Goal: Task Accomplishment & Management: Use online tool/utility

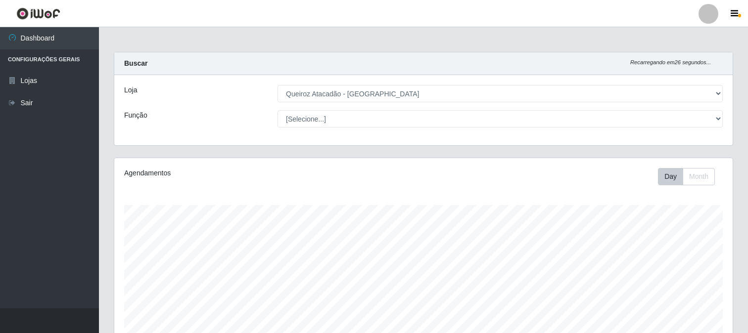
select select "464"
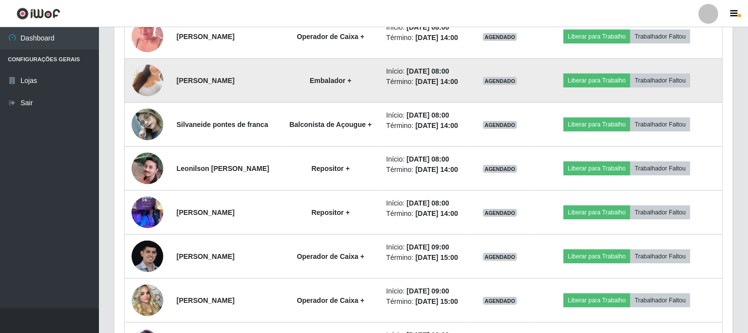
scroll to position [642, 0]
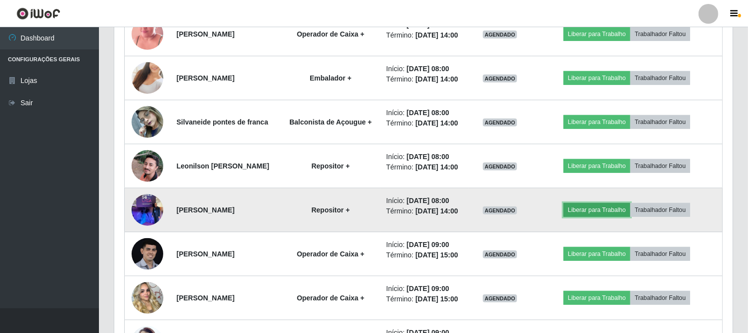
click at [606, 217] on button "Liberar para Trabalho" at bounding box center [596, 210] width 67 height 14
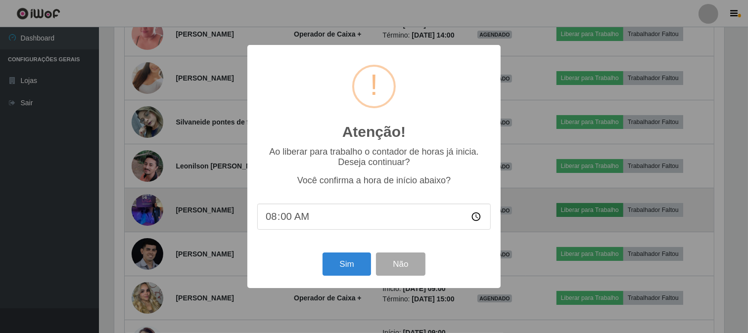
scroll to position [205, 612]
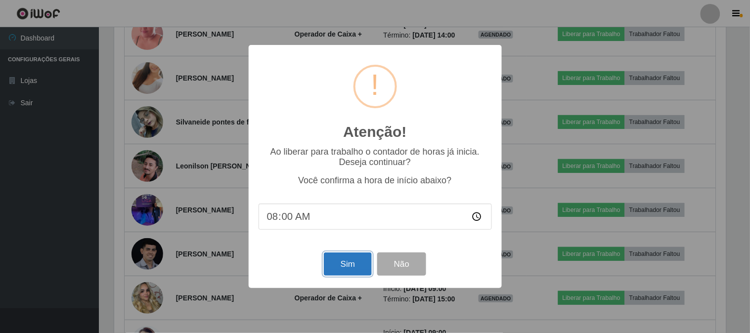
click at [332, 264] on button "Sim" at bounding box center [348, 264] width 48 height 23
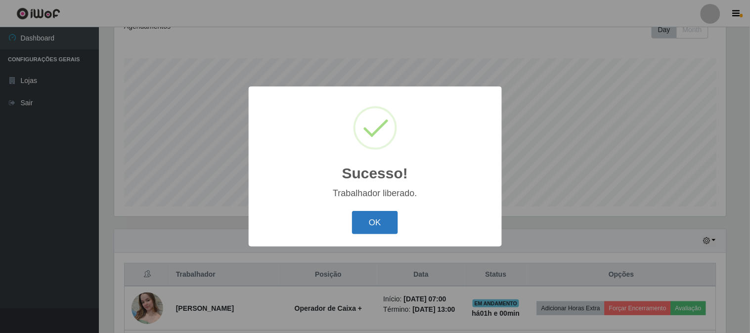
click at [359, 216] on button "OK" at bounding box center [375, 222] width 46 height 23
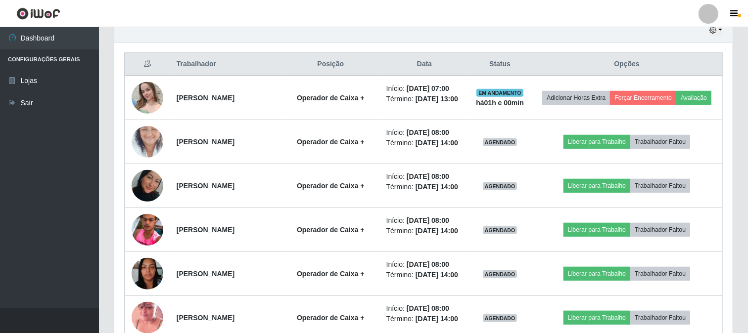
scroll to position [367, 0]
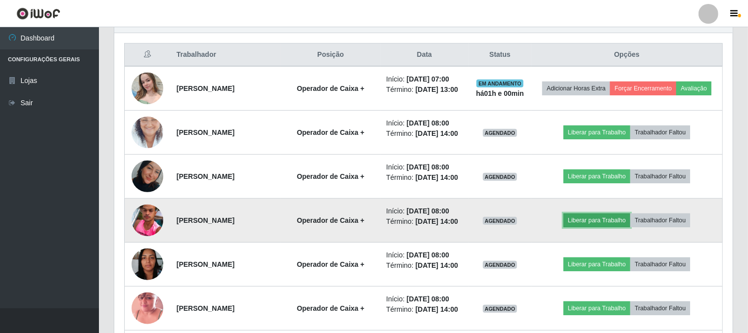
click at [592, 228] on button "Liberar para Trabalho" at bounding box center [596, 221] width 67 height 14
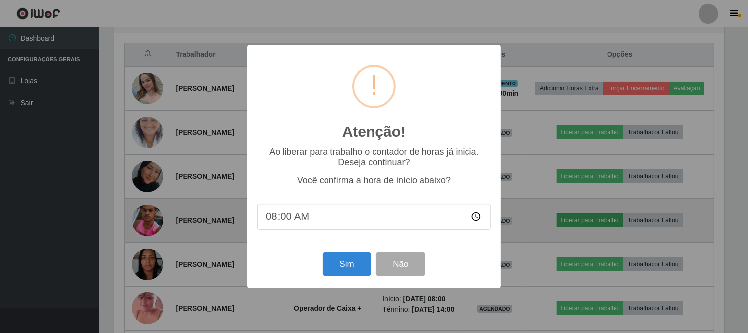
scroll to position [205, 612]
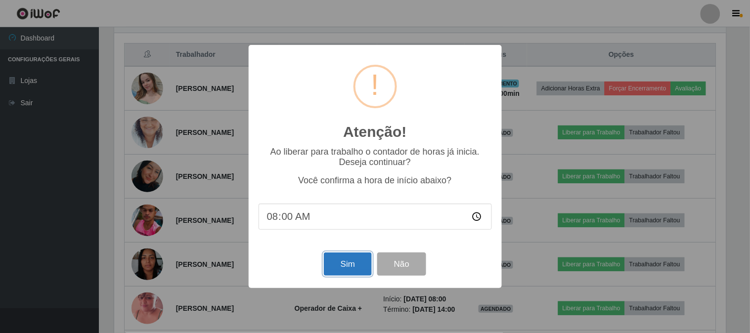
click at [340, 259] on button "Sim" at bounding box center [348, 264] width 48 height 23
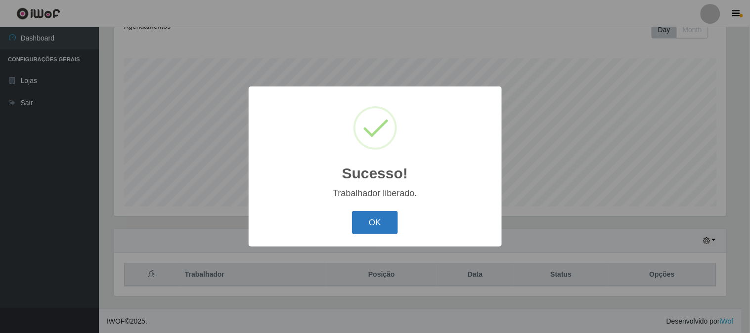
click at [374, 219] on button "OK" at bounding box center [375, 222] width 46 height 23
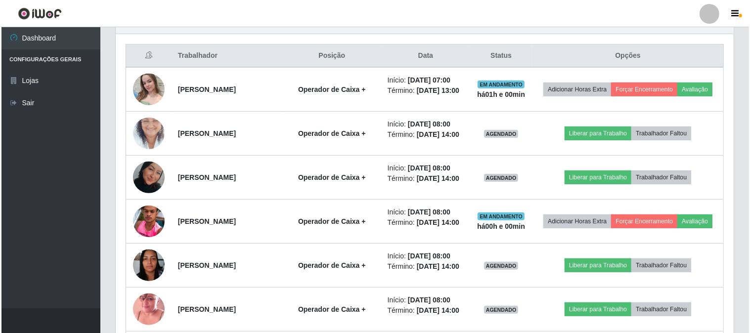
scroll to position [367, 0]
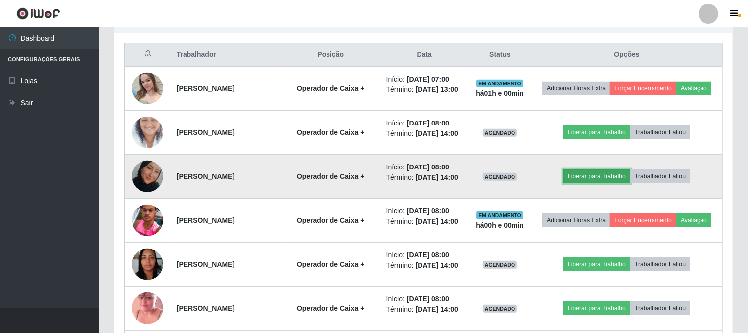
click at [609, 184] on button "Liberar para Trabalho" at bounding box center [596, 177] width 67 height 14
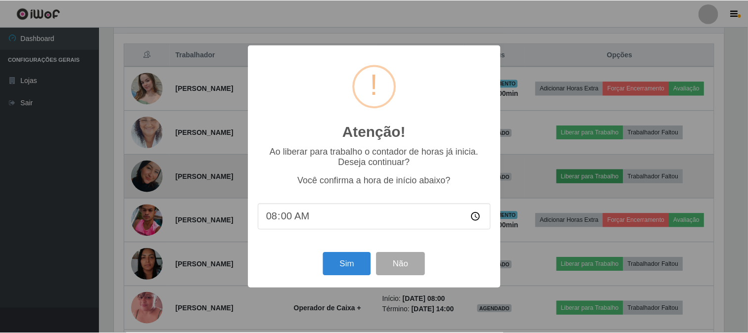
scroll to position [205, 612]
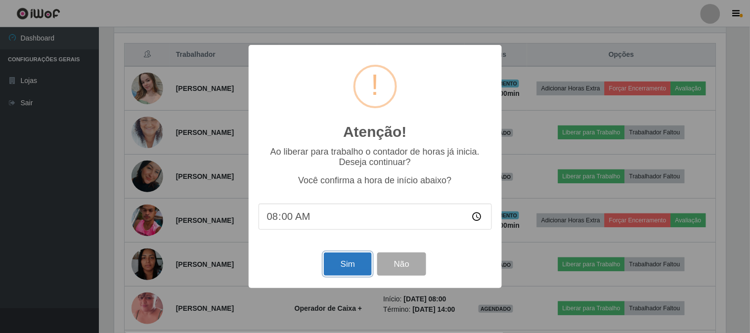
click at [349, 259] on button "Sim" at bounding box center [348, 264] width 48 height 23
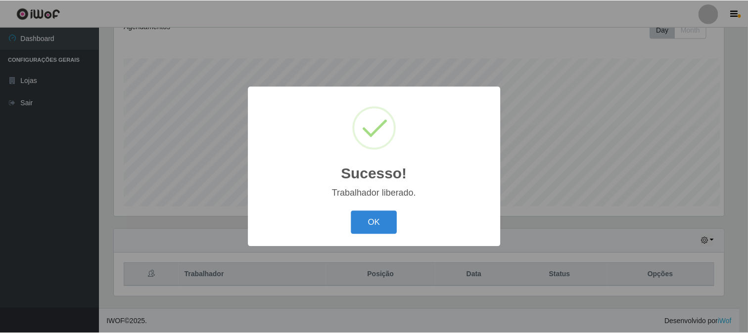
scroll to position [0, 0]
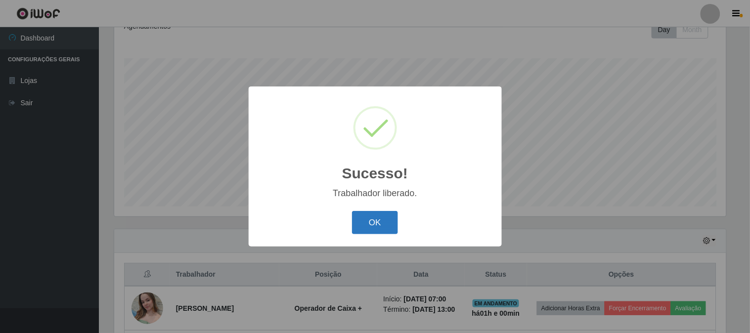
click at [383, 227] on button "OK" at bounding box center [375, 222] width 46 height 23
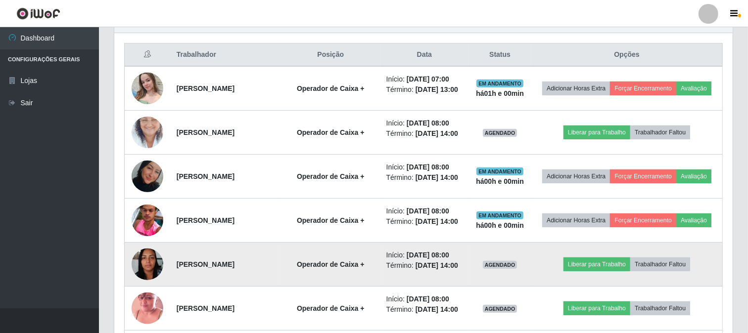
click at [151, 285] on img at bounding box center [148, 264] width 32 height 42
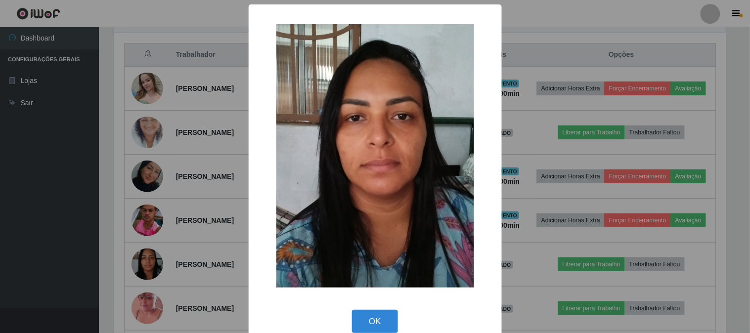
click at [69, 266] on div "× OK Cancel" at bounding box center [375, 166] width 750 height 333
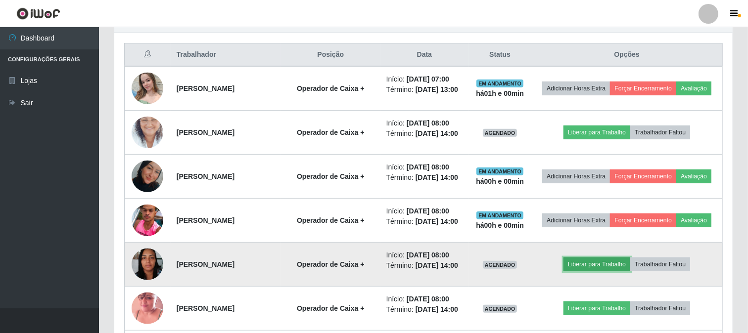
click at [622, 272] on button "Liberar para Trabalho" at bounding box center [596, 265] width 67 height 14
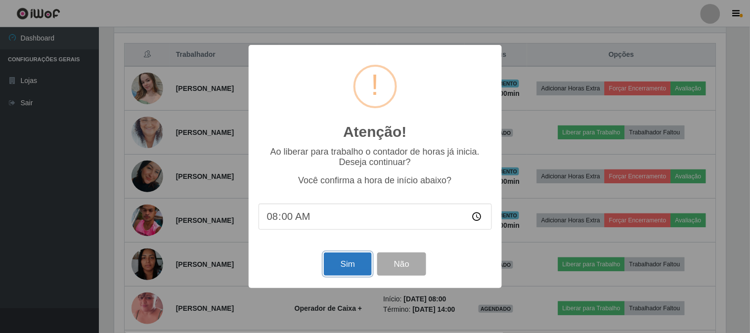
click at [343, 265] on button "Sim" at bounding box center [348, 264] width 48 height 23
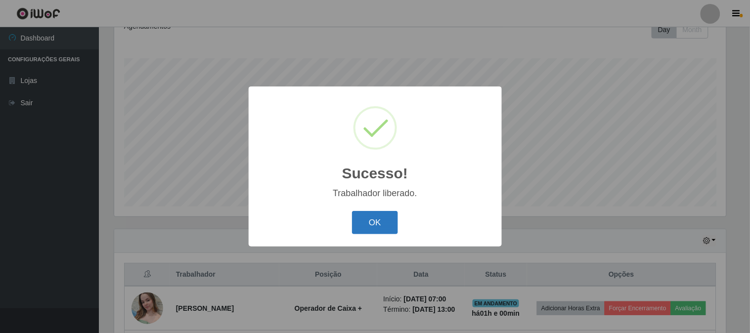
click at [369, 227] on button "OK" at bounding box center [375, 222] width 46 height 23
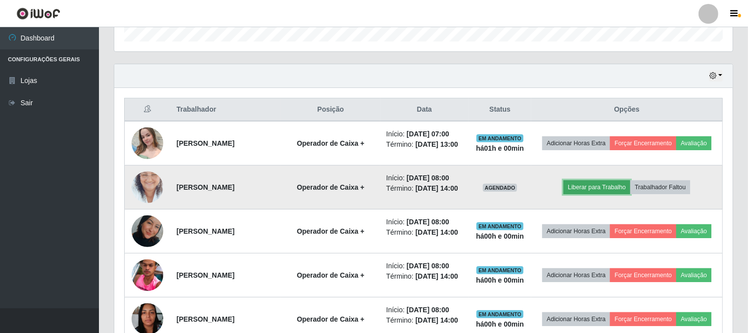
click at [601, 194] on button "Liberar para Trabalho" at bounding box center [596, 188] width 67 height 14
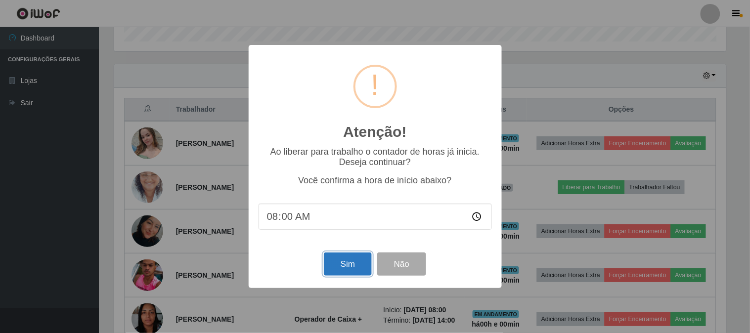
click at [359, 263] on button "Sim" at bounding box center [348, 264] width 48 height 23
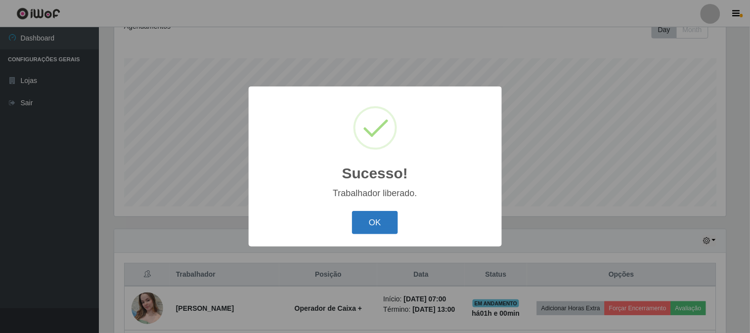
click at [381, 223] on button "OK" at bounding box center [375, 222] width 46 height 23
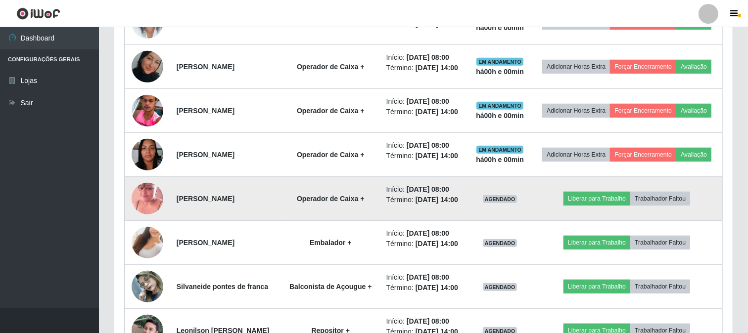
click at [138, 227] on img at bounding box center [148, 199] width 32 height 56
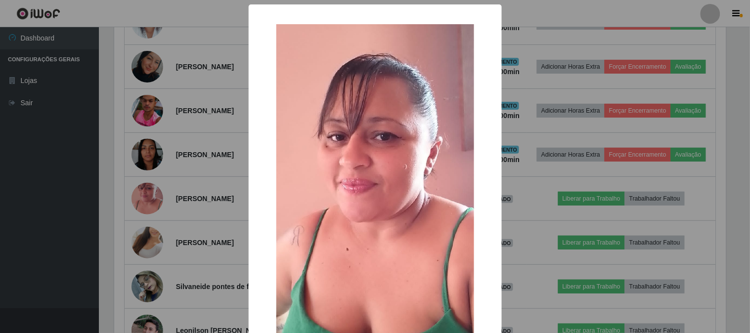
click at [36, 227] on div "× OK Cancel" at bounding box center [375, 166] width 750 height 333
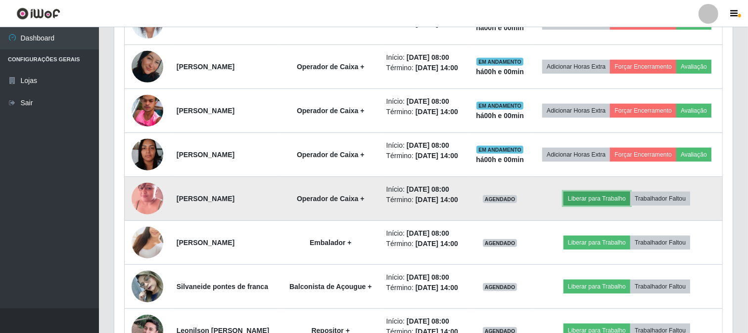
click at [618, 206] on button "Liberar para Trabalho" at bounding box center [596, 199] width 67 height 14
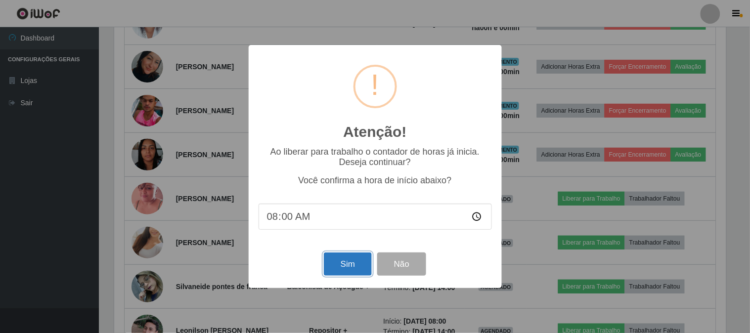
click at [348, 264] on button "Sim" at bounding box center [348, 264] width 48 height 23
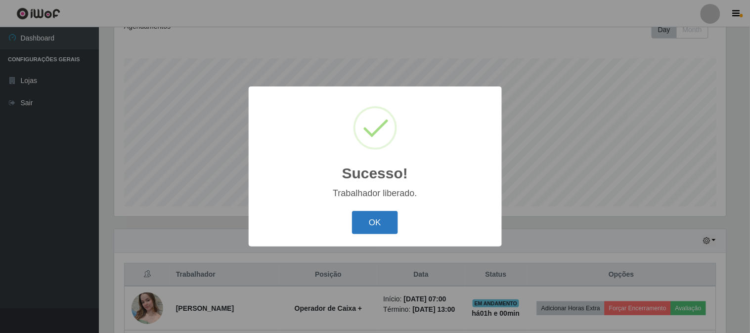
click at [358, 219] on button "OK" at bounding box center [375, 222] width 46 height 23
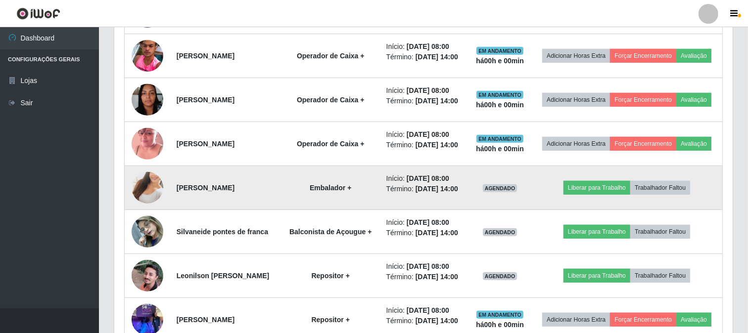
click at [149, 216] on img at bounding box center [148, 188] width 32 height 56
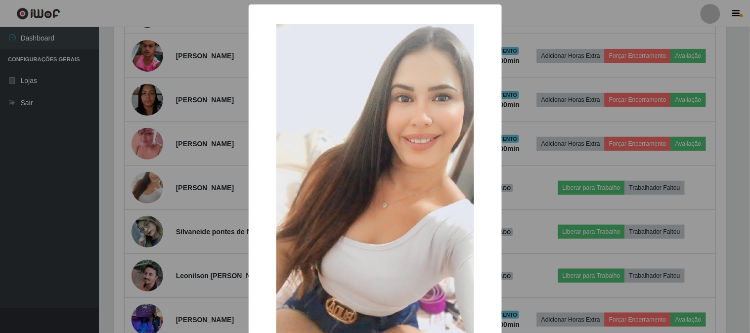
click at [58, 237] on div "× OK Cancel" at bounding box center [375, 166] width 750 height 333
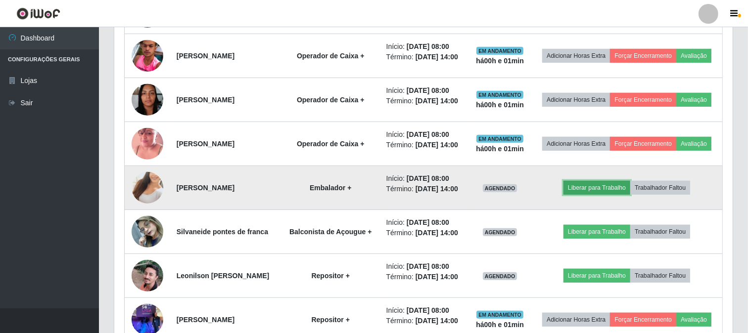
click at [583, 195] on button "Liberar para Trabalho" at bounding box center [596, 188] width 67 height 14
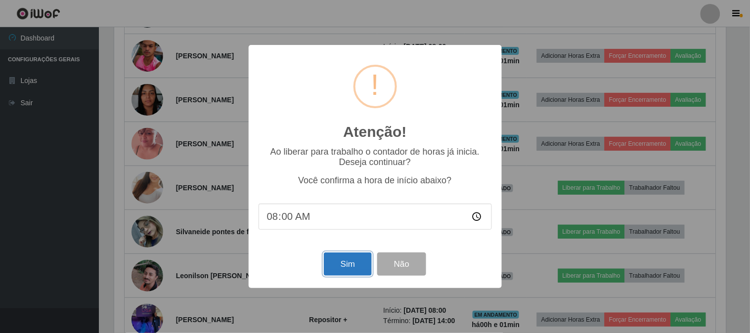
click at [336, 266] on button "Sim" at bounding box center [348, 264] width 48 height 23
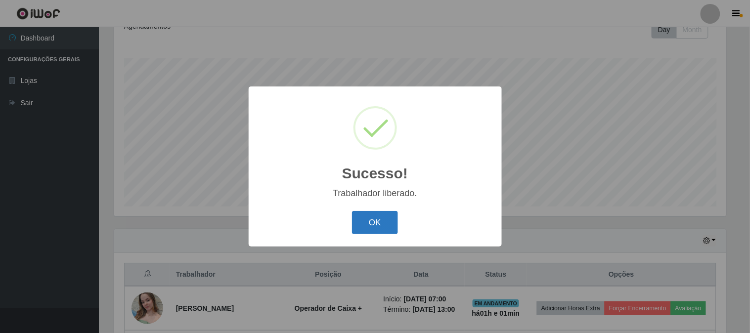
click at [378, 229] on button "OK" at bounding box center [375, 222] width 46 height 23
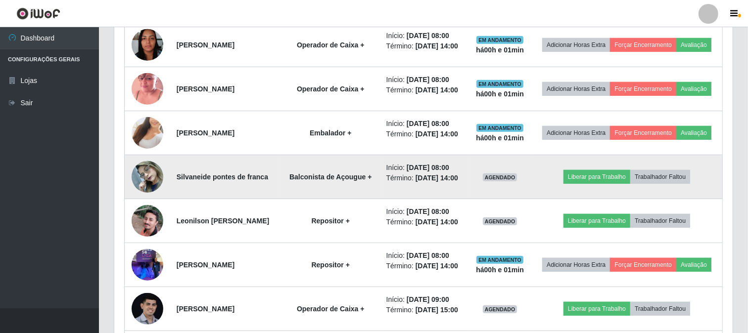
click at [144, 198] on img at bounding box center [148, 177] width 32 height 42
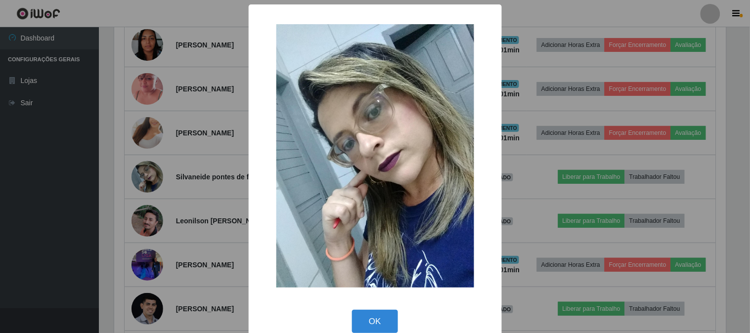
click at [47, 225] on div "× OK Cancel" at bounding box center [375, 166] width 750 height 333
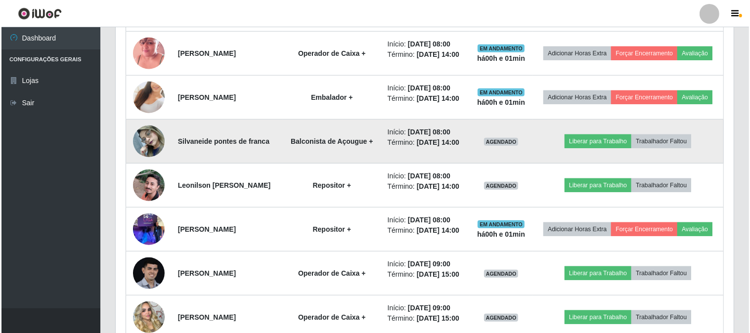
scroll to position [642, 0]
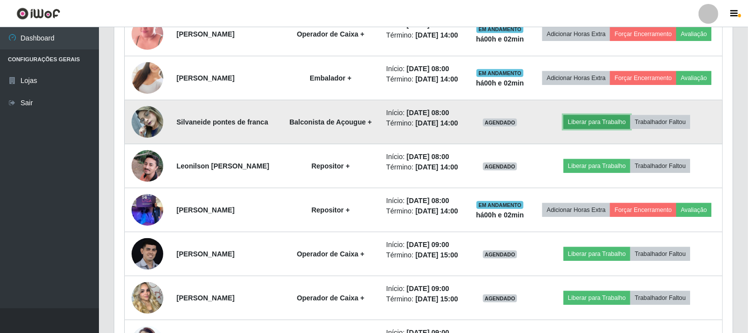
click at [610, 129] on button "Liberar para Trabalho" at bounding box center [596, 122] width 67 height 14
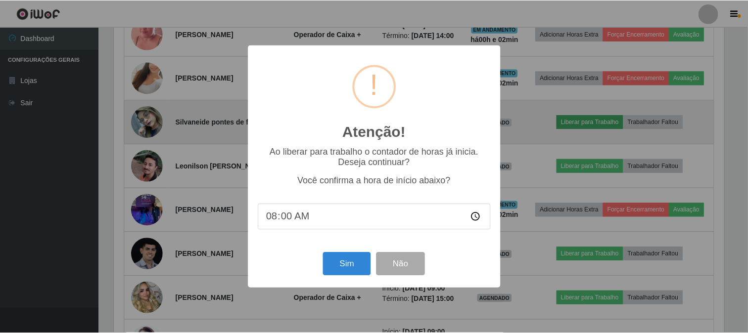
scroll to position [205, 612]
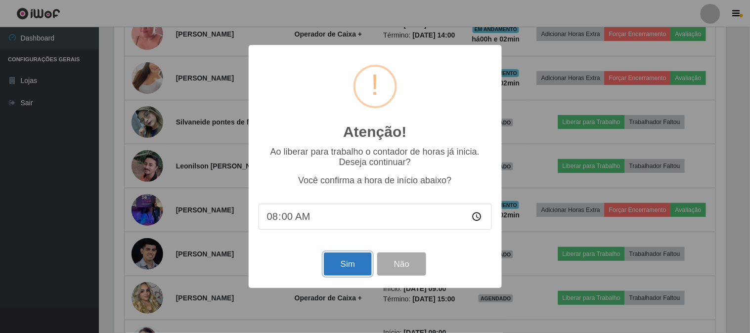
click at [352, 268] on button "Sim" at bounding box center [348, 264] width 48 height 23
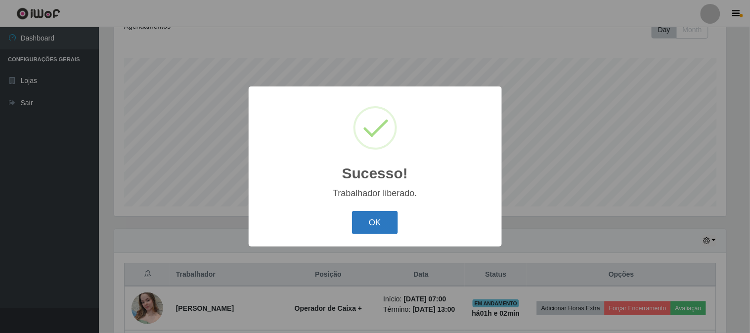
click at [368, 231] on button "OK" at bounding box center [375, 222] width 46 height 23
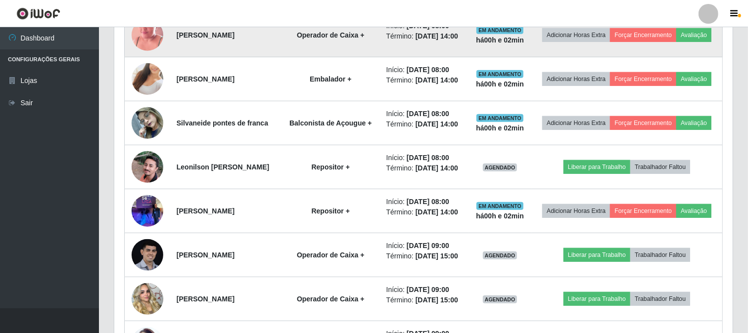
scroll to position [642, 0]
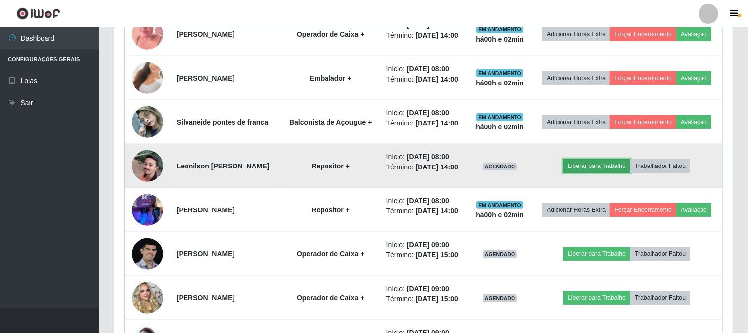
click at [604, 173] on button "Liberar para Trabalho" at bounding box center [596, 166] width 67 height 14
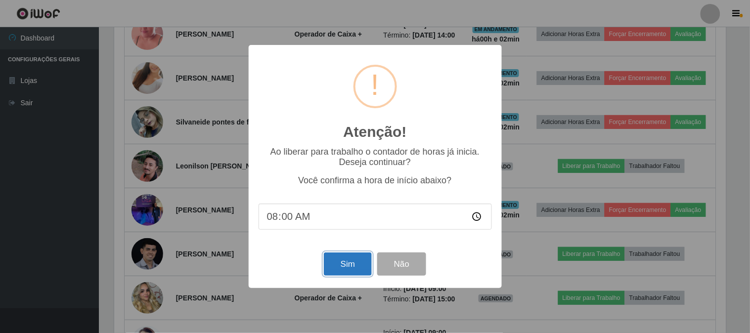
click at [332, 268] on button "Sim" at bounding box center [348, 264] width 48 height 23
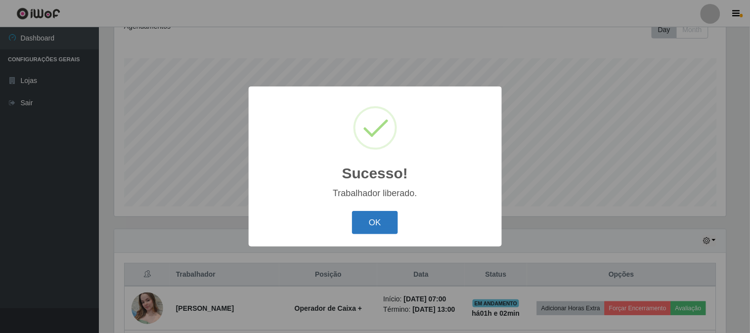
click at [382, 223] on button "OK" at bounding box center [375, 222] width 46 height 23
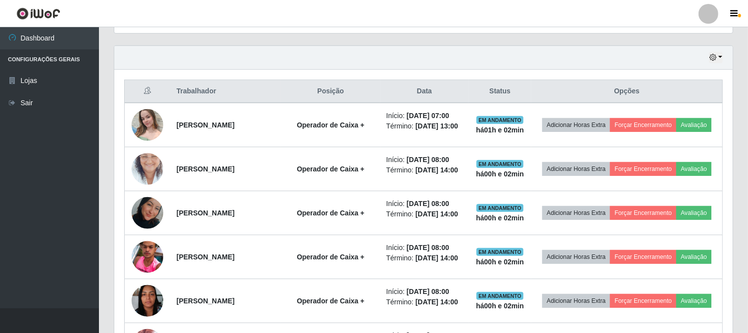
scroll to position [312, 0]
